Goal: Ask a question

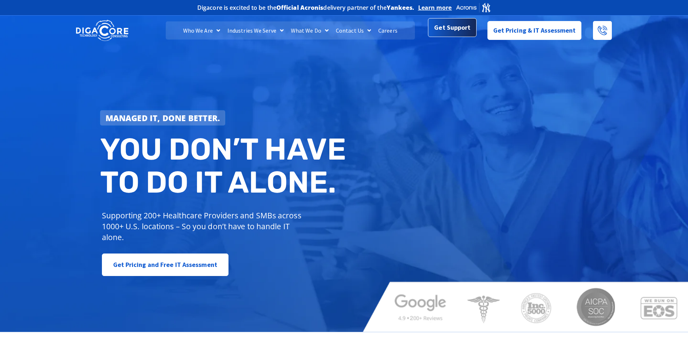
click at [448, 32] on span "Get Support" at bounding box center [452, 27] width 36 height 15
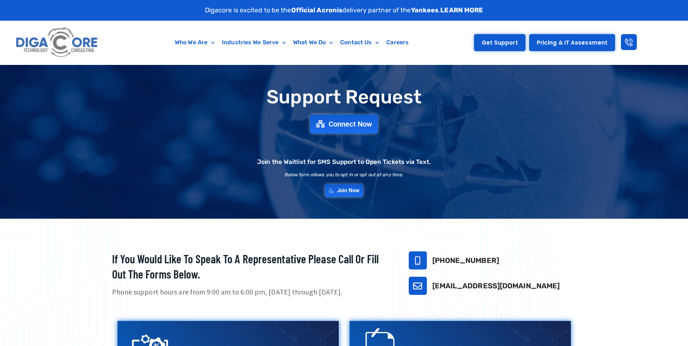
click at [496, 42] on span "Get Support" at bounding box center [500, 42] width 36 height 5
click at [342, 122] on span "Connect Now" at bounding box center [351, 124] width 48 height 8
click at [574, 214] on div "Support Request Connect Now Join the Waitlist for SMS Support to Open Tickets v…" at bounding box center [344, 142] width 688 height 154
